Goal: Communication & Community: Answer question/provide support

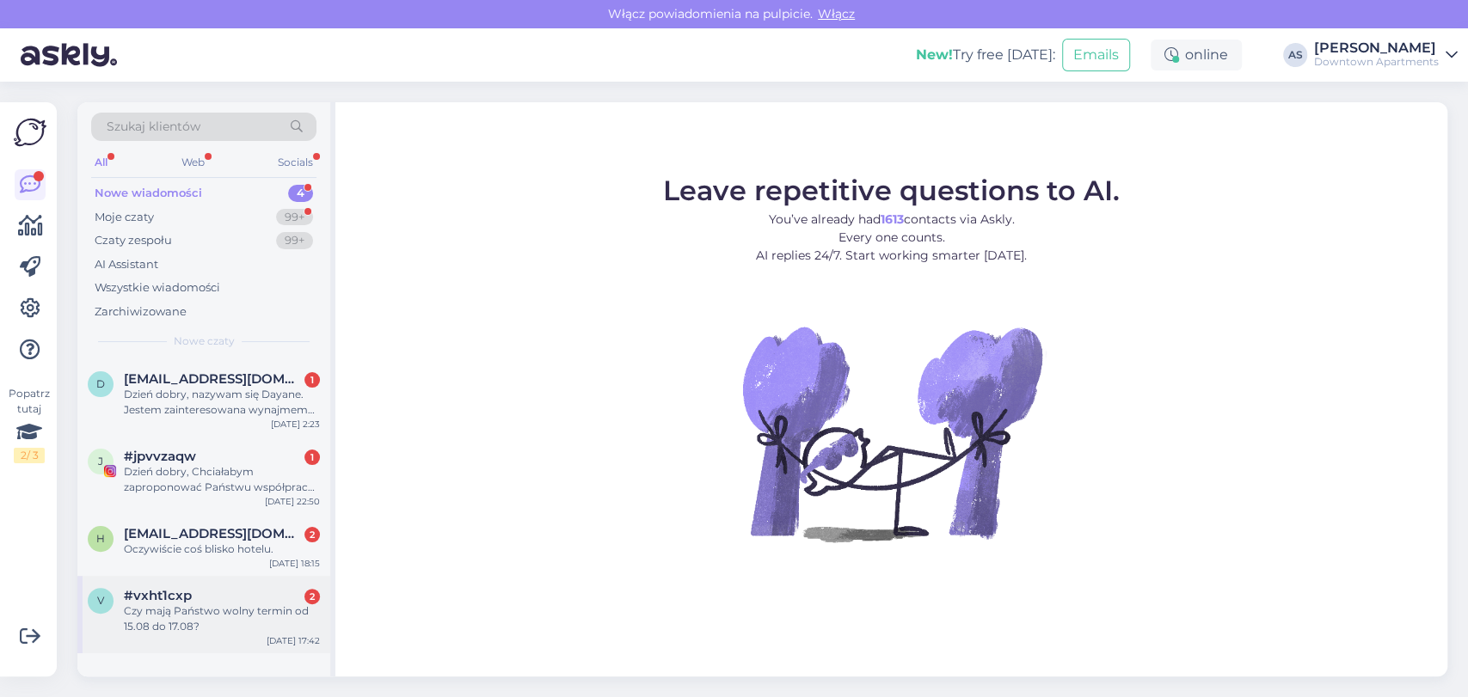
click at [199, 626] on div "Czy mają Państwo wolny termin od 15.08 do 17.08?" at bounding box center [222, 619] width 196 height 31
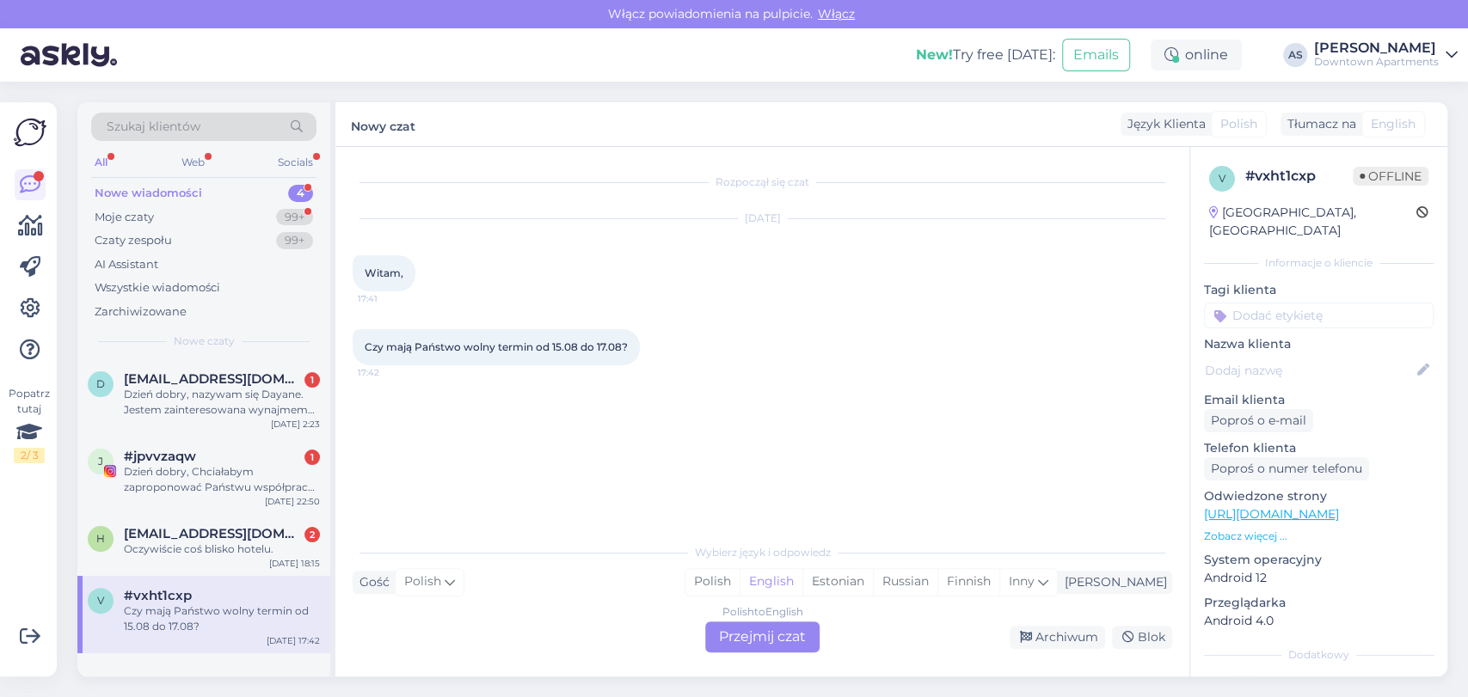
click at [748, 635] on div "Polish to English Przejmij czat" at bounding box center [762, 637] width 114 height 31
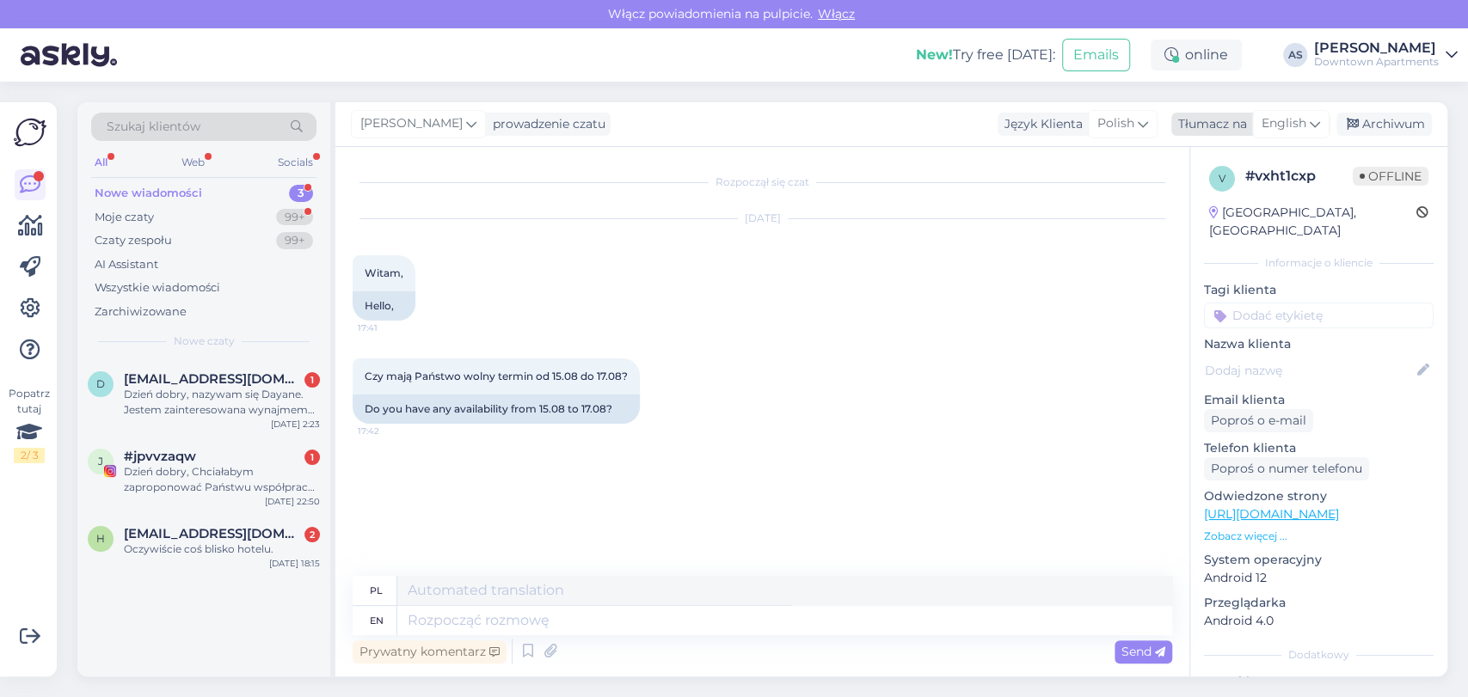
click at [1307, 114] on div "English" at bounding box center [1290, 124] width 77 height 28
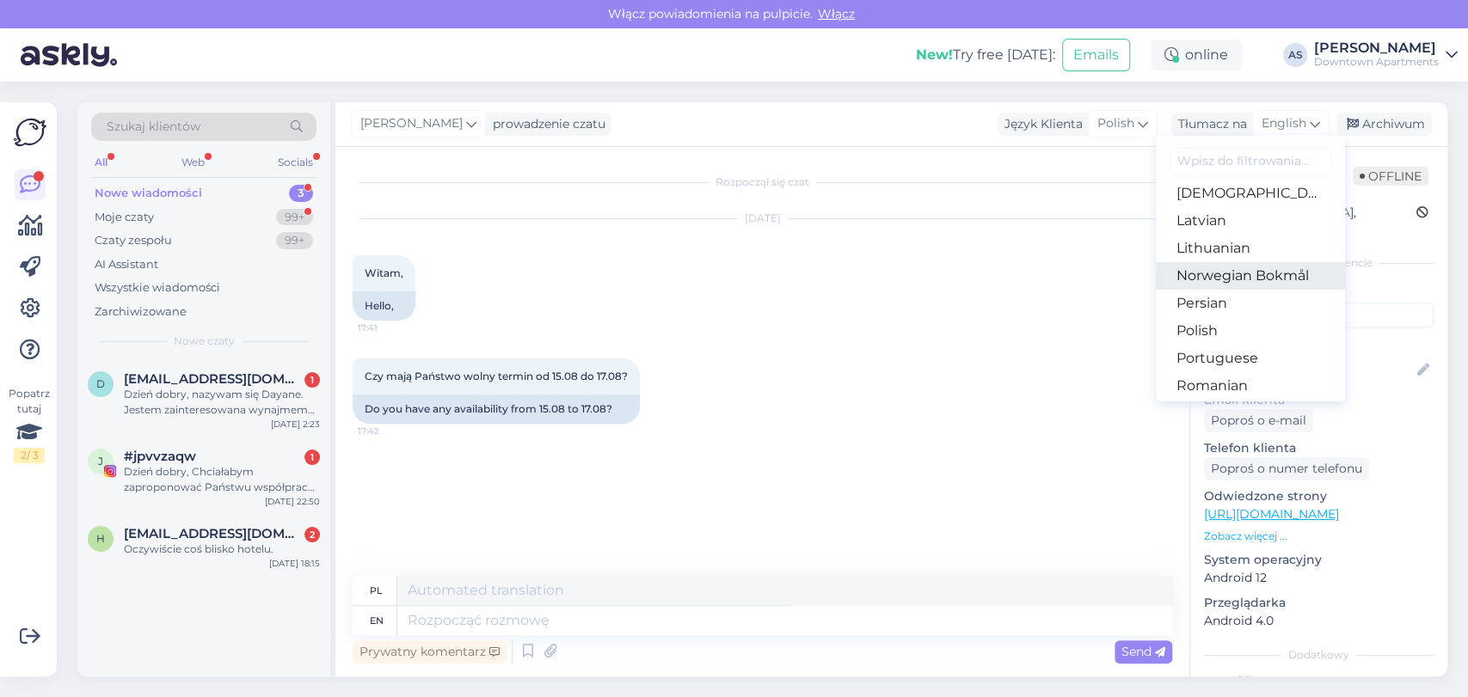
scroll to position [477, 0]
click at [1238, 322] on link "Polish" at bounding box center [1250, 329] width 189 height 28
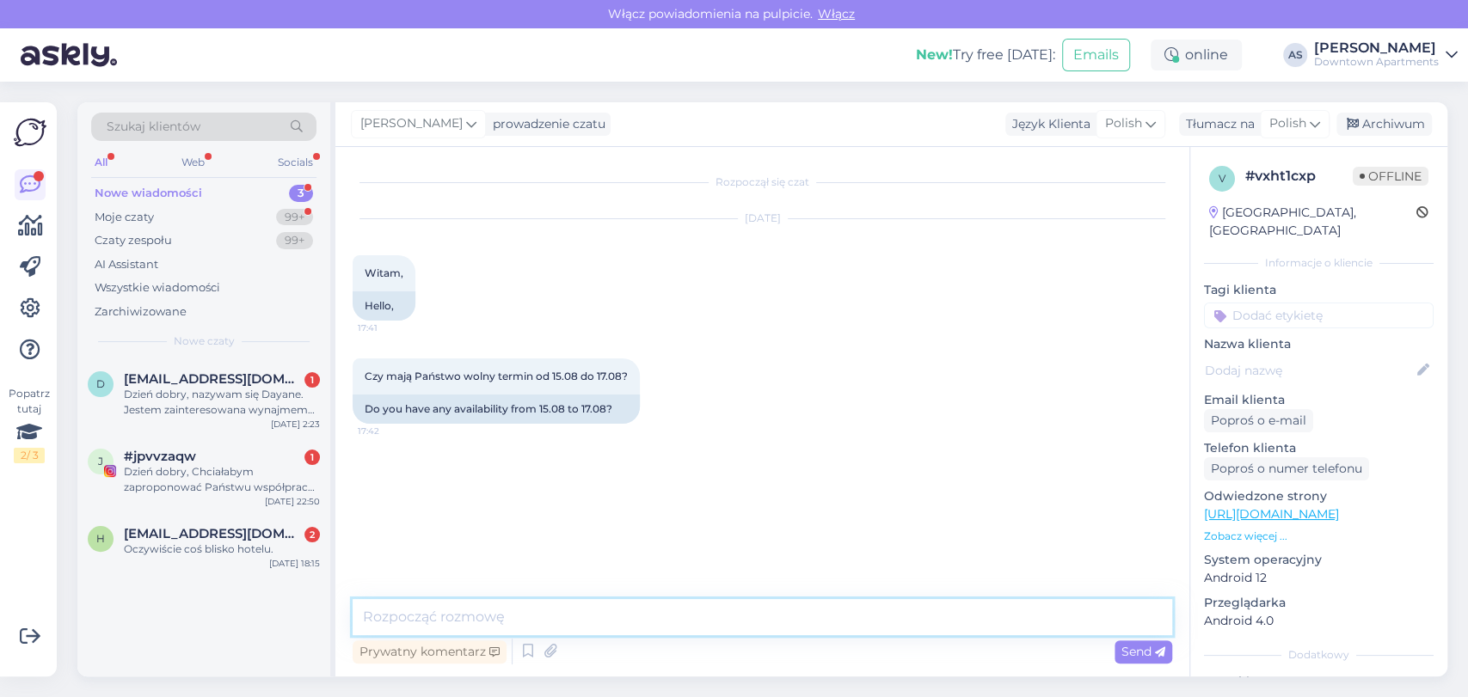
click at [888, 616] on textarea at bounding box center [762, 617] width 819 height 36
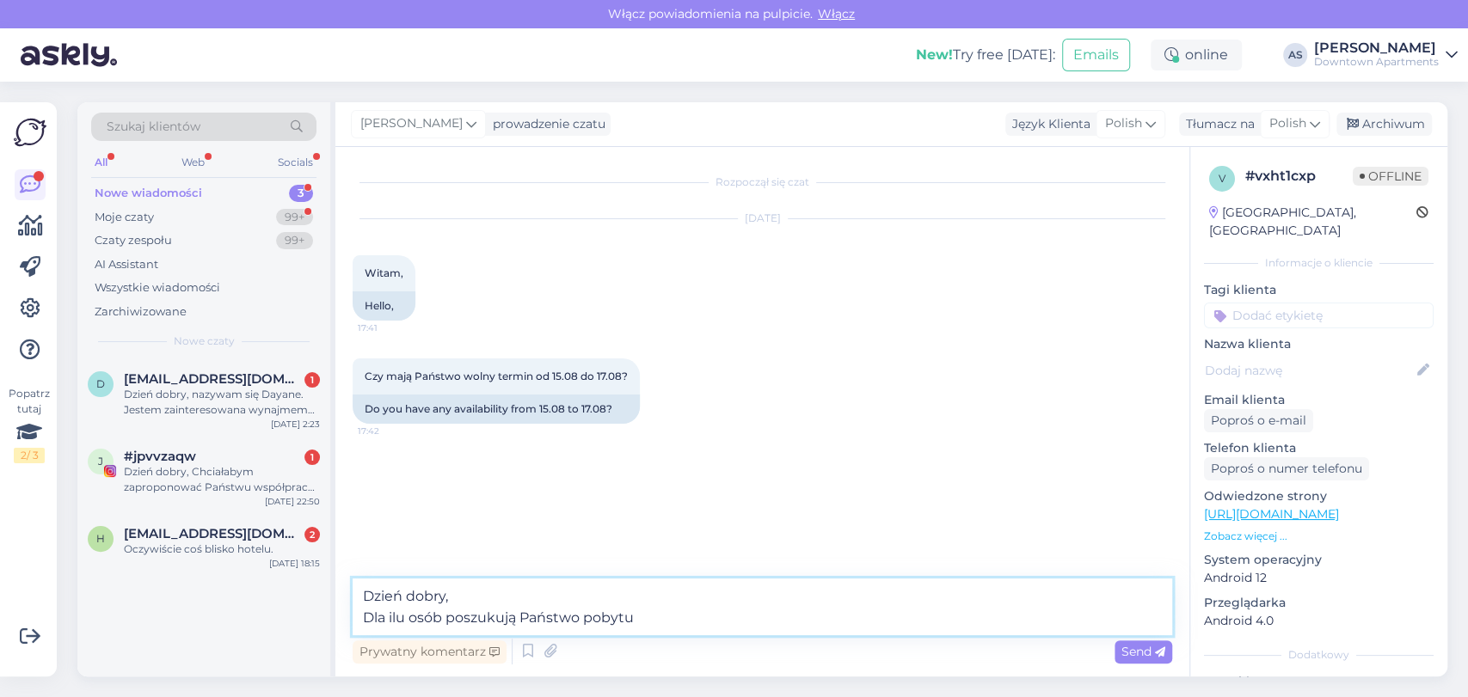
type textarea "Dzień dobry, Dla ilu osób poszukują Państwo pobytu?"
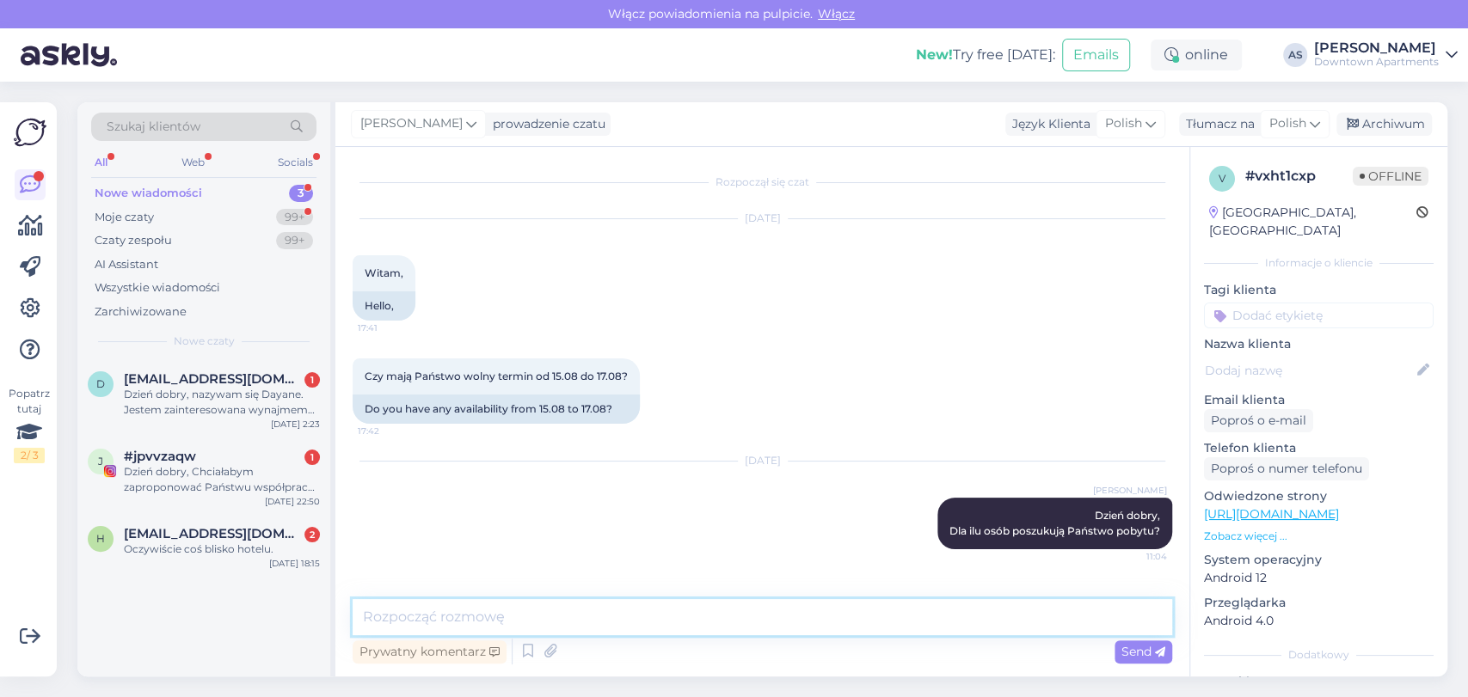
scroll to position [0, 0]
click at [252, 551] on div "Oczywiście coś blisko hotelu." at bounding box center [222, 549] width 196 height 15
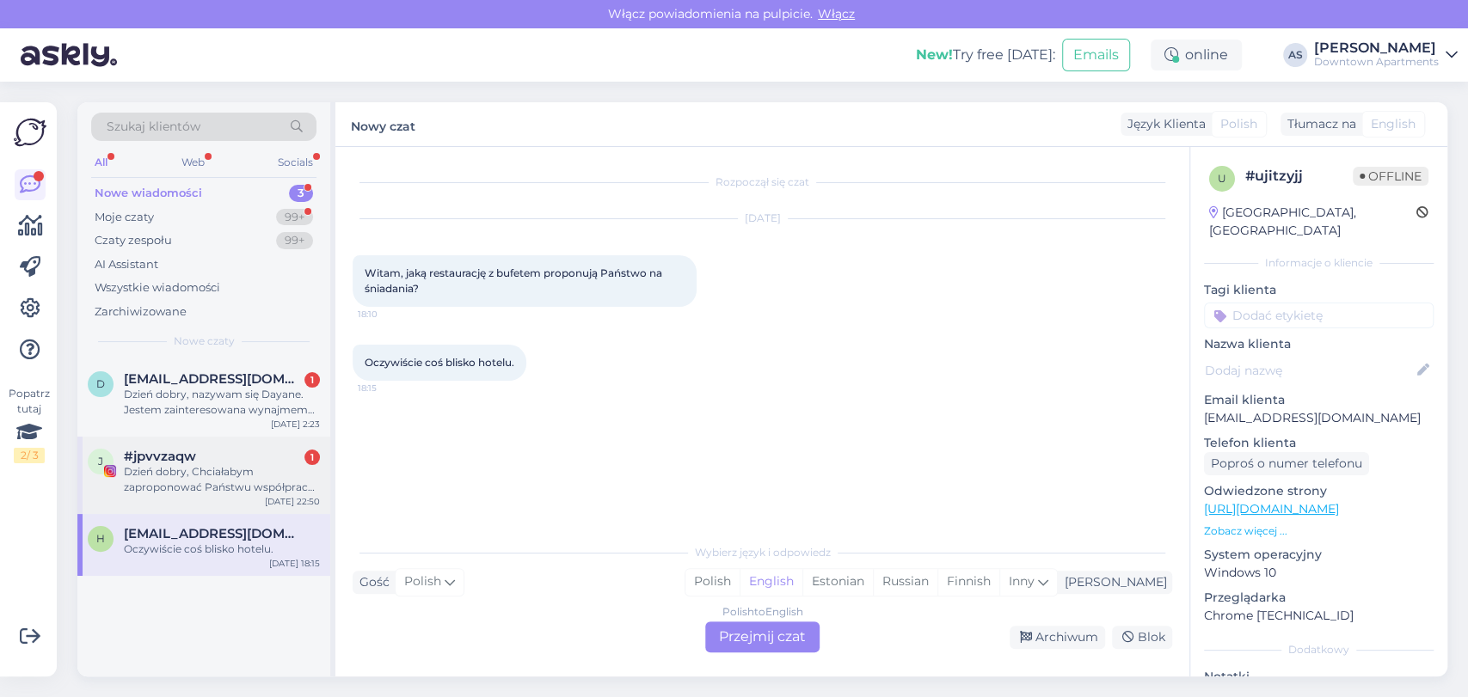
click at [158, 469] on div "Dzień dobry, Chciałabym zaproponować Państwu współpracę. Jestem blogerką z [GEO…" at bounding box center [222, 479] width 196 height 31
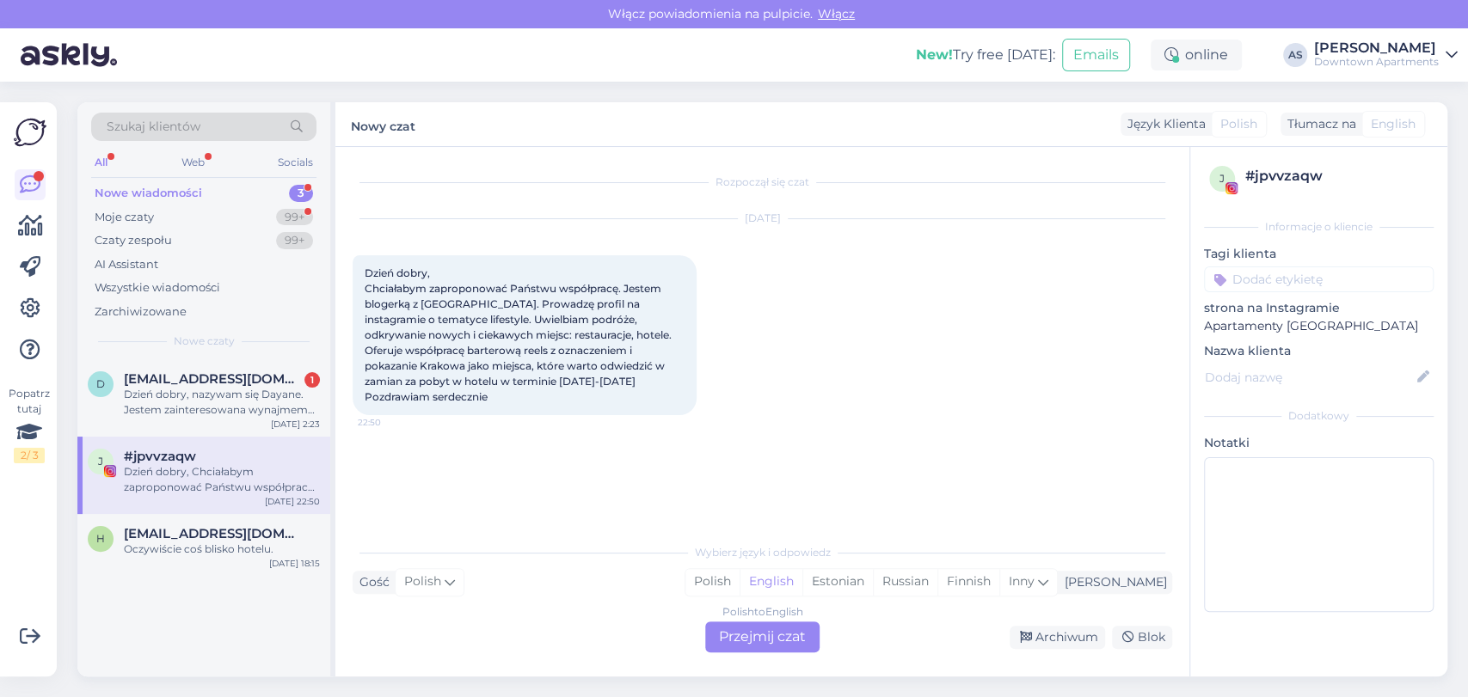
click at [729, 631] on div "Polish to English Przejmij czat" at bounding box center [762, 637] width 114 height 31
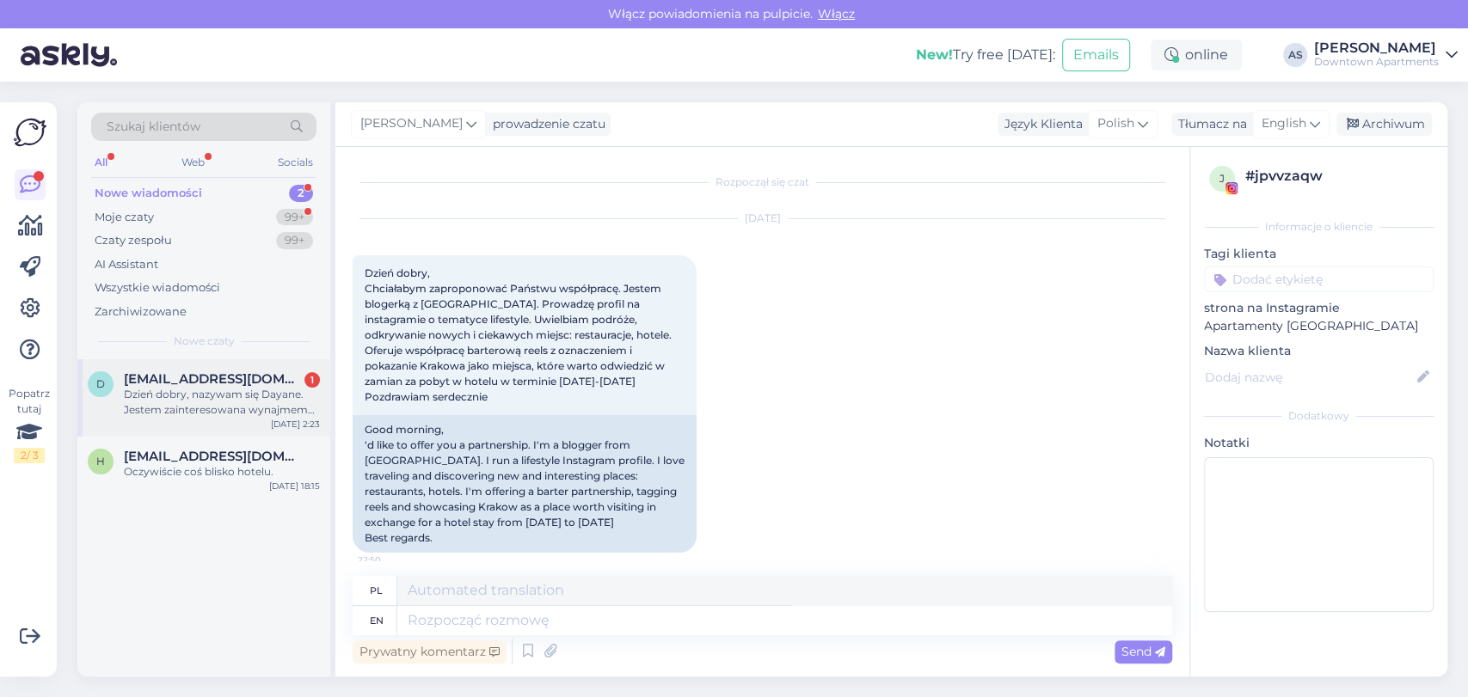
click at [239, 416] on div "Dzień dobry, nazywam się Dayane. Jestem zainteresowana wynajmem apartamentu Dok…" at bounding box center [222, 402] width 196 height 31
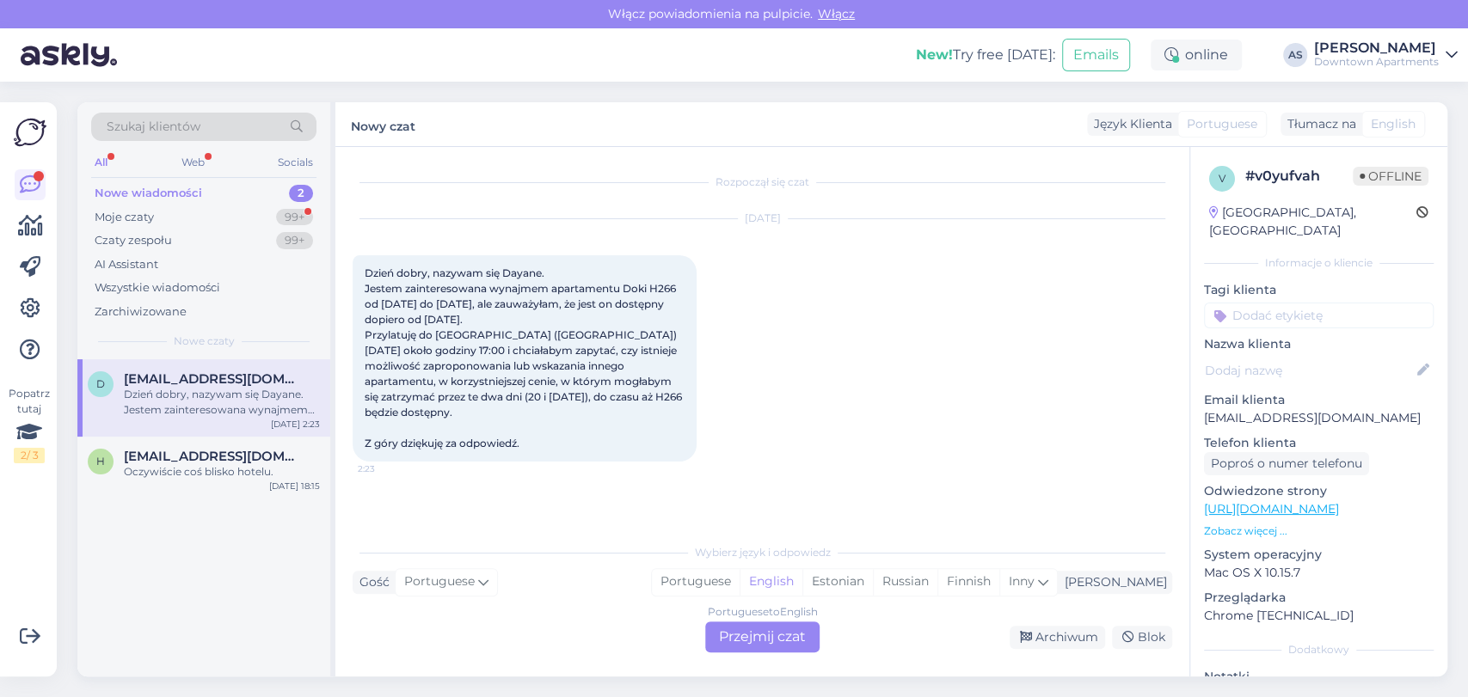
click at [199, 177] on div "All Web Socials" at bounding box center [203, 164] width 225 height 27
click at [201, 210] on div "Moje czaty 99+" at bounding box center [203, 218] width 225 height 24
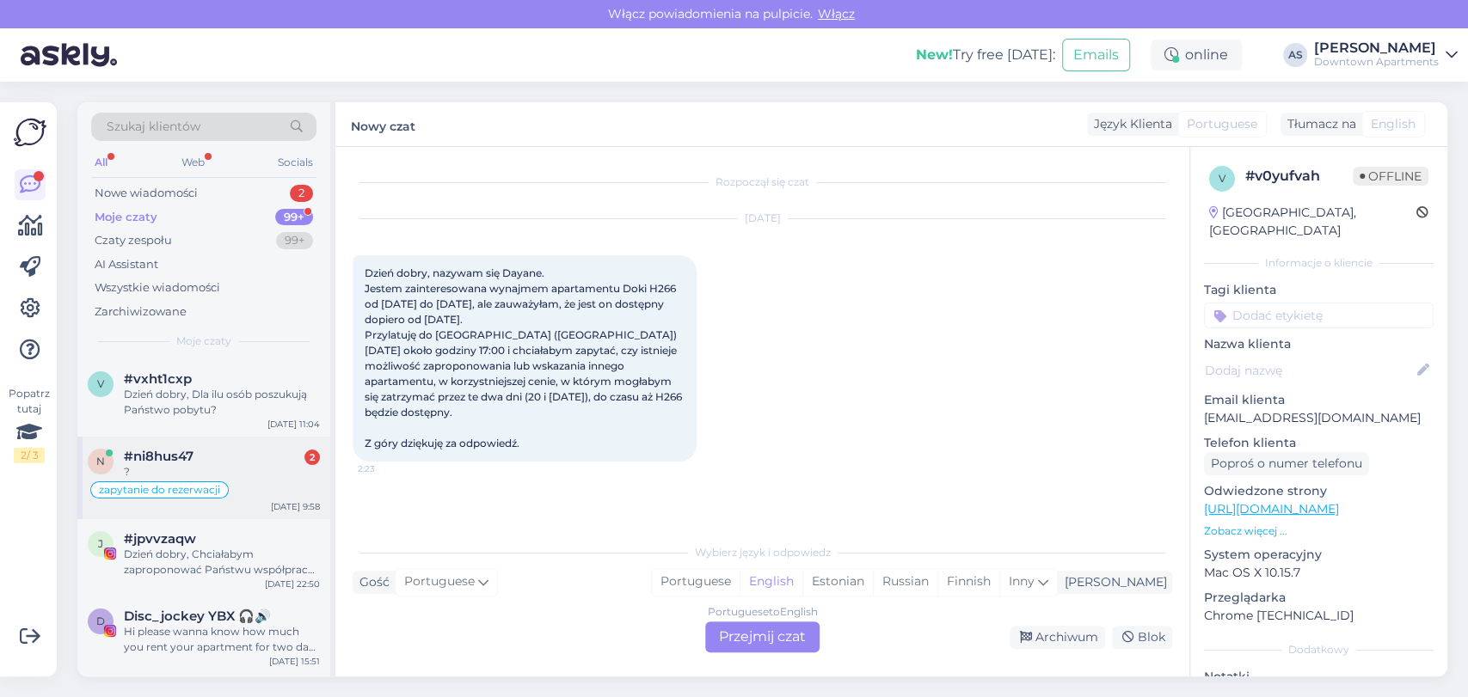
click at [224, 453] on div "#ni8hus47 2" at bounding box center [222, 456] width 196 height 15
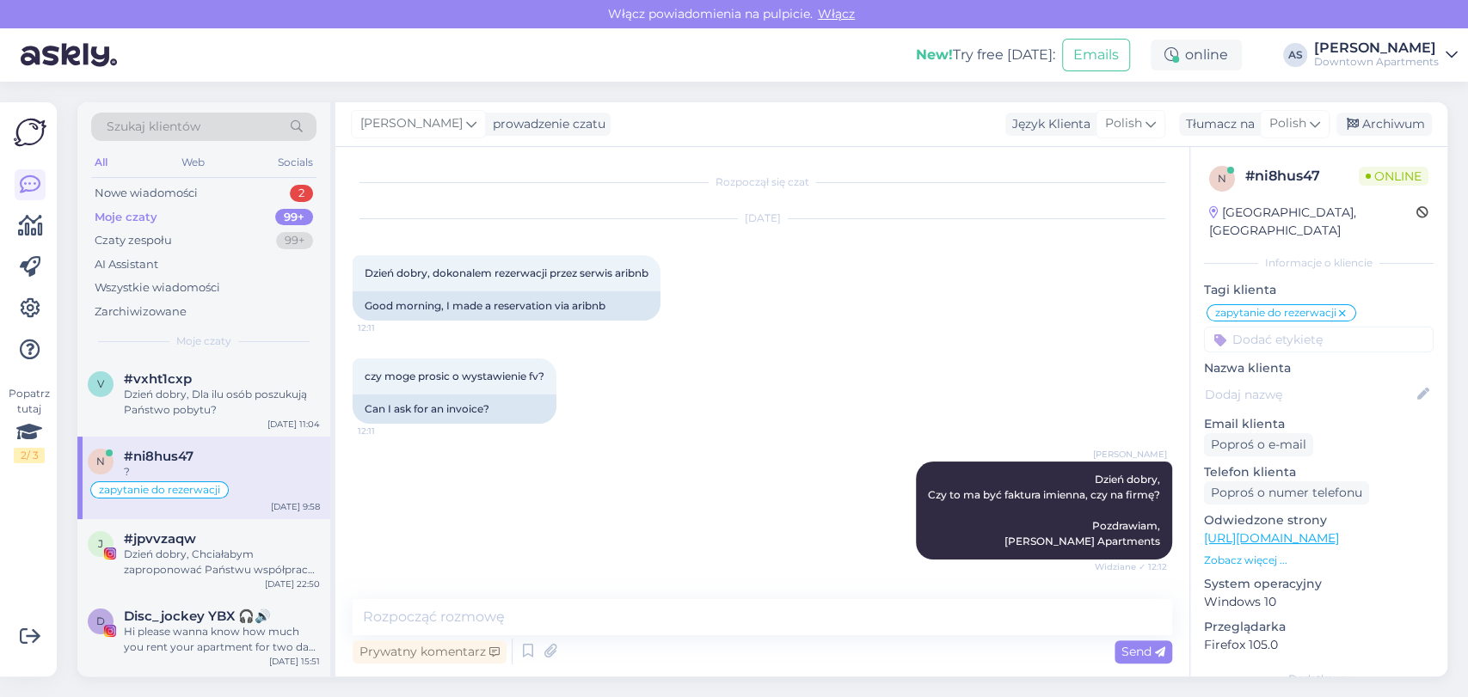
scroll to position [1579, 0]
